Goal: Find specific page/section

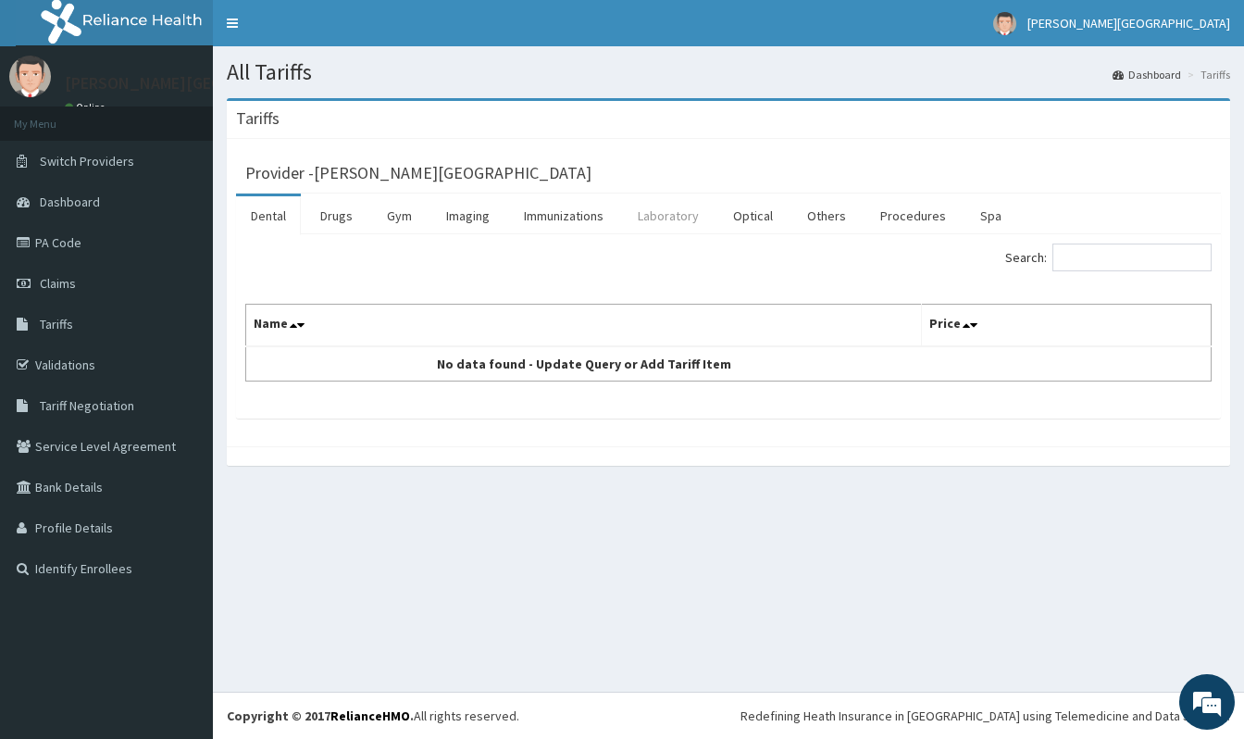
click at [657, 227] on link "Laboratory" at bounding box center [668, 215] width 91 height 39
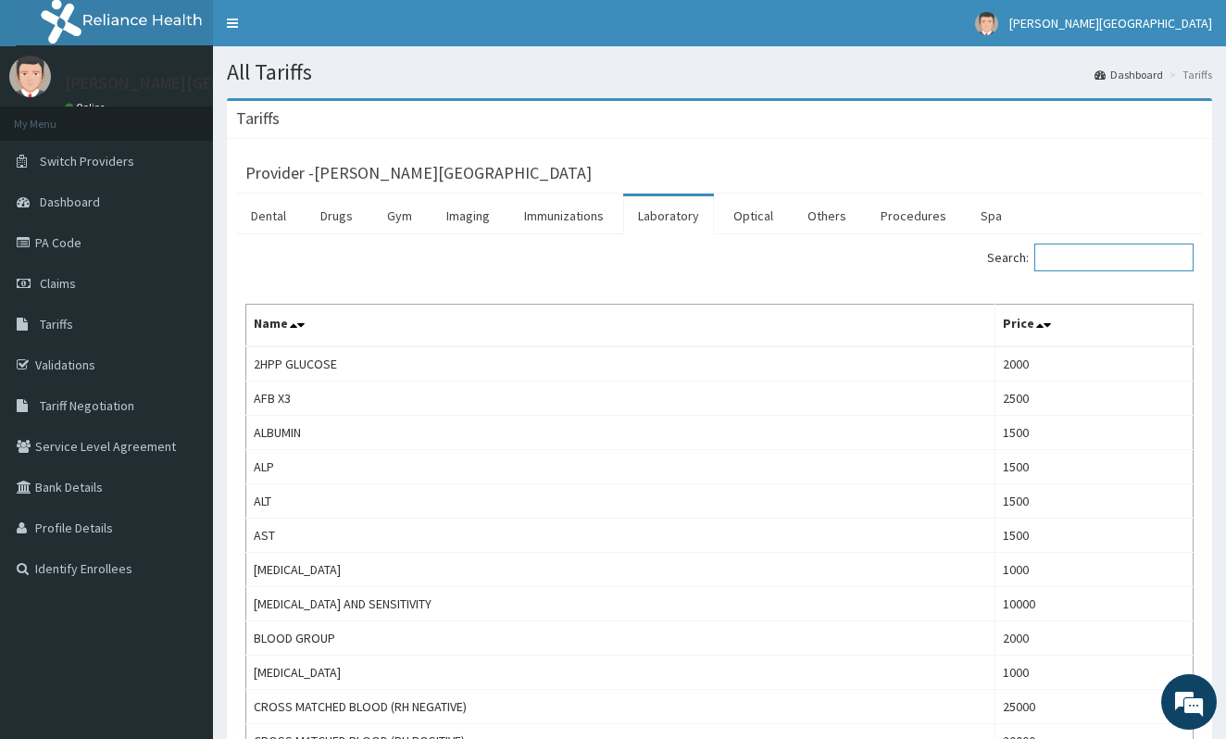
click at [1068, 263] on input "Search:" at bounding box center [1113, 257] width 159 height 28
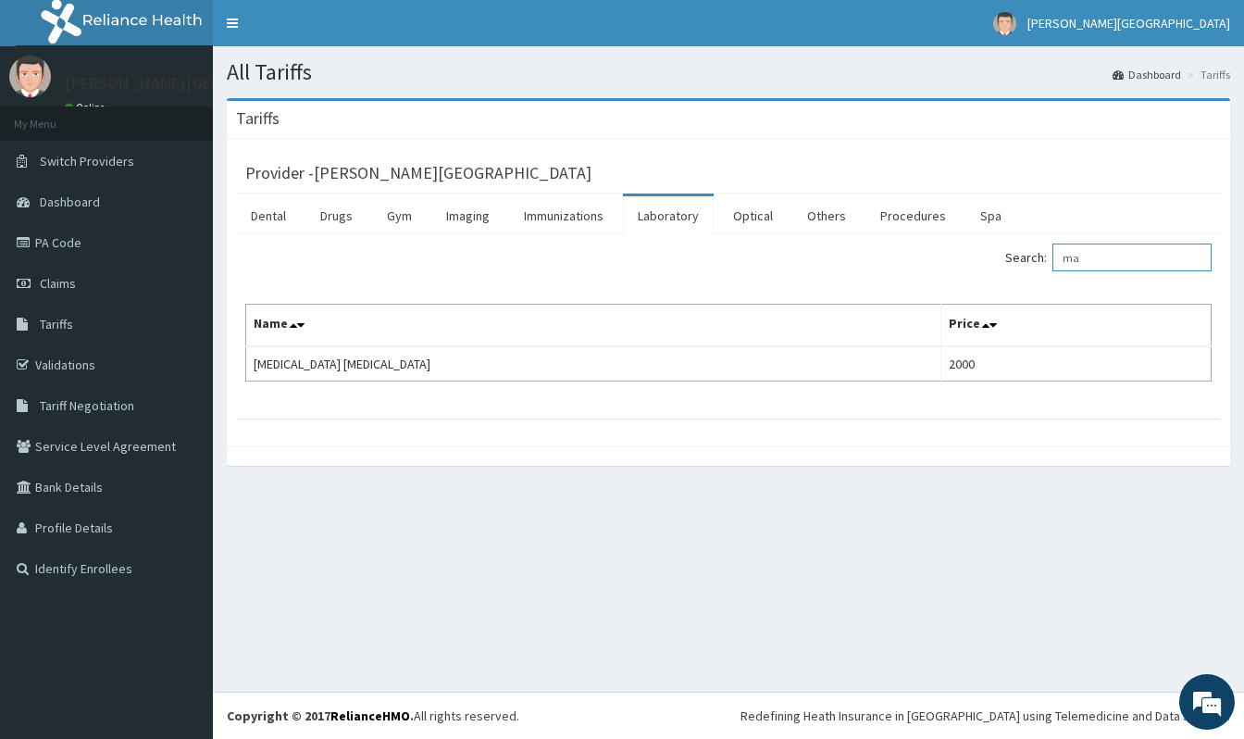
type input "m"
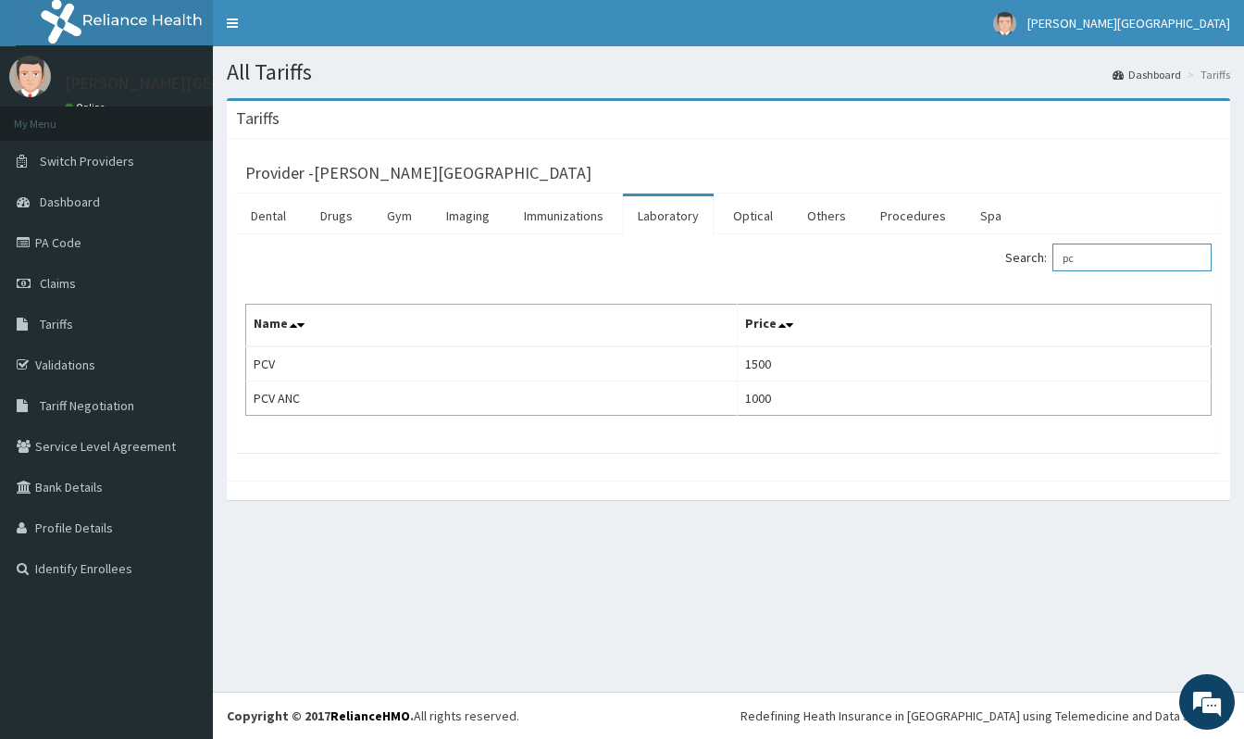
type input "p"
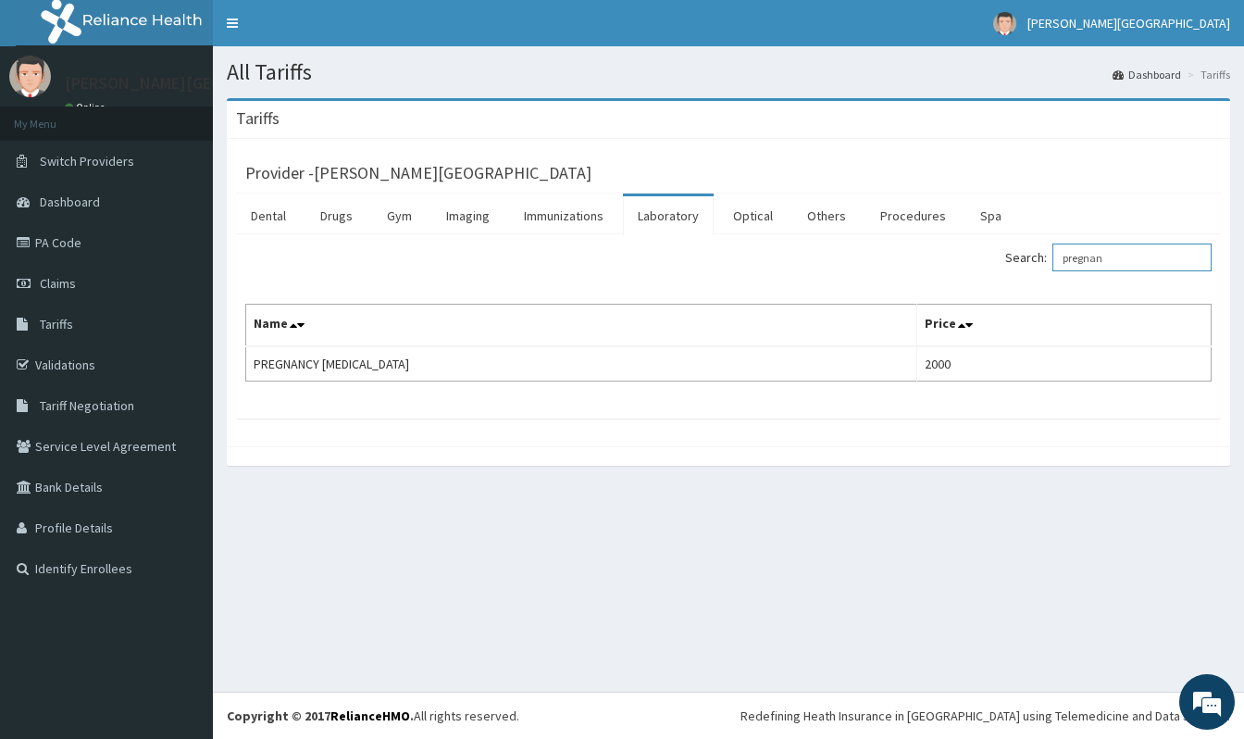
type input "pregnan"
click at [48, 243] on link "PA Code" at bounding box center [106, 242] width 213 height 41
